Goal: Information Seeking & Learning: Find specific fact

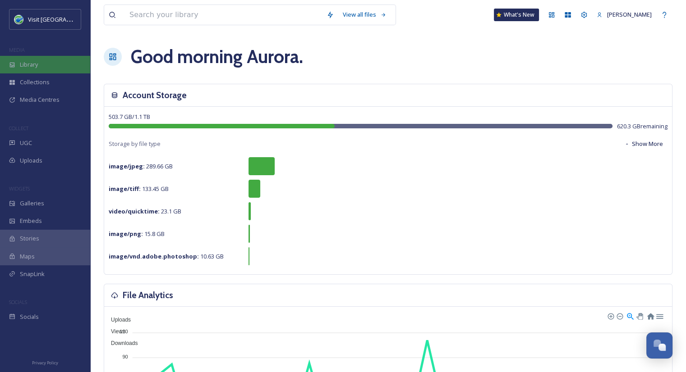
click at [35, 65] on span "Library" at bounding box center [29, 64] width 18 height 9
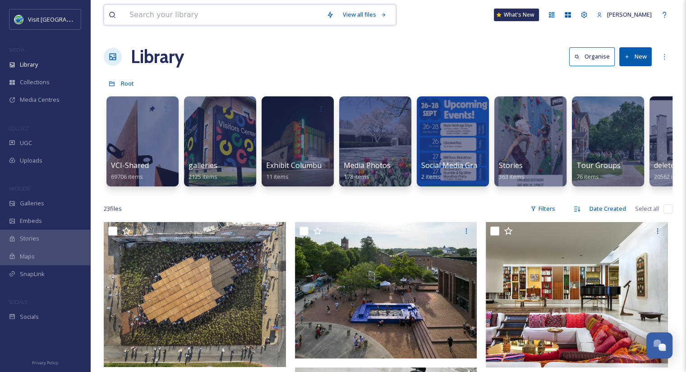
click at [211, 14] on input at bounding box center [223, 15] width 197 height 20
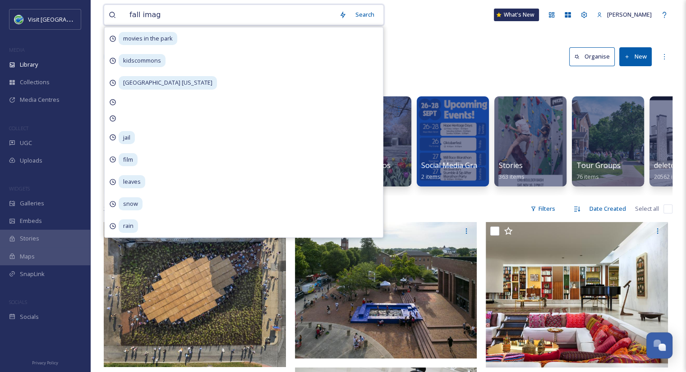
type input "fall image"
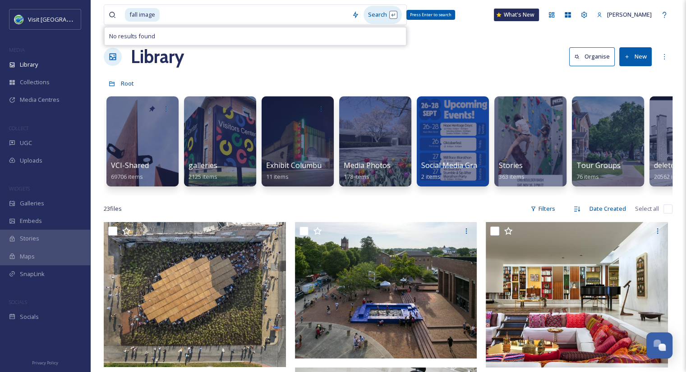
click at [381, 15] on div "Search Press Enter to search" at bounding box center [382, 15] width 38 height 18
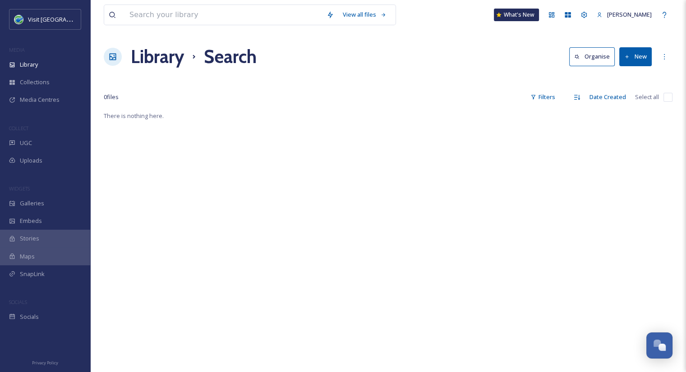
click at [157, 49] on h1 "Library" at bounding box center [157, 56] width 53 height 27
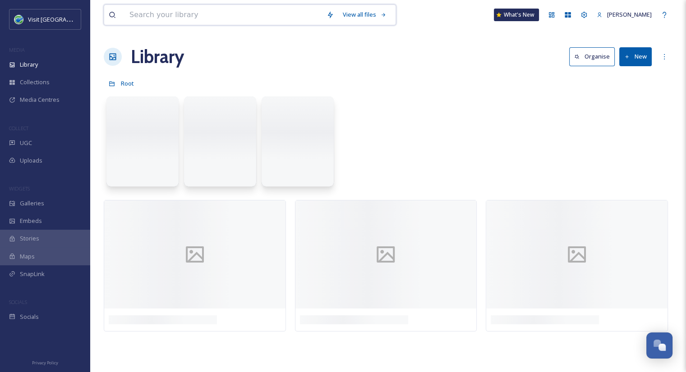
click at [153, 17] on input at bounding box center [223, 15] width 197 height 20
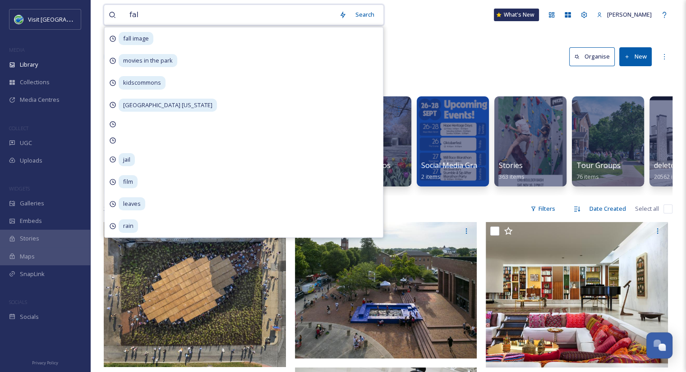
type input "fall"
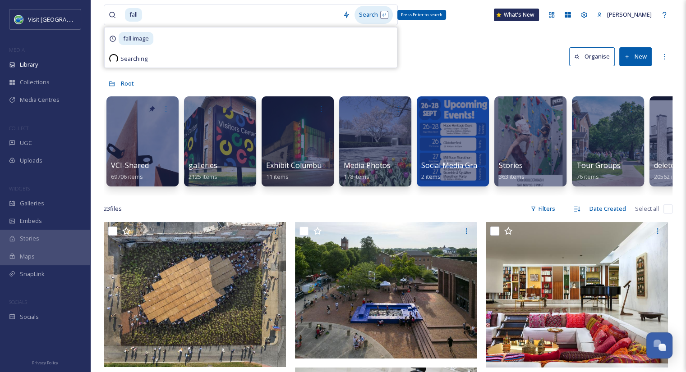
click at [374, 17] on div "Search Press Enter to search" at bounding box center [373, 15] width 38 height 18
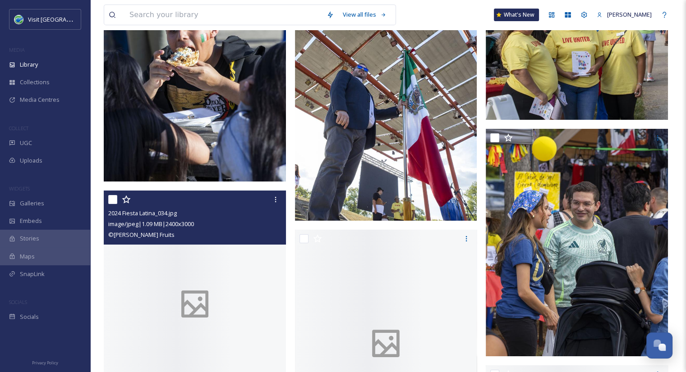
scroll to position [3052, 0]
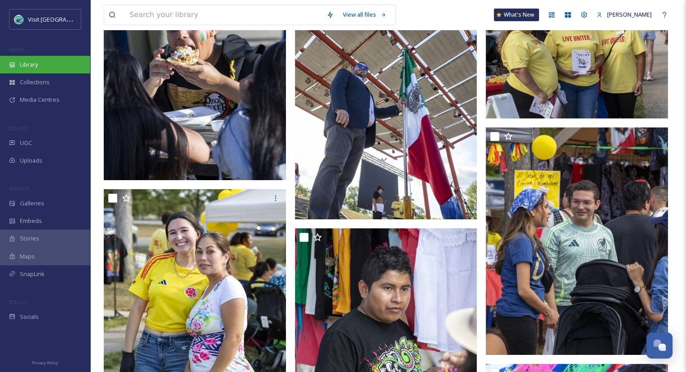
click at [60, 65] on div "Library" at bounding box center [45, 65] width 90 height 18
